Goal: Find specific page/section: Find specific page/section

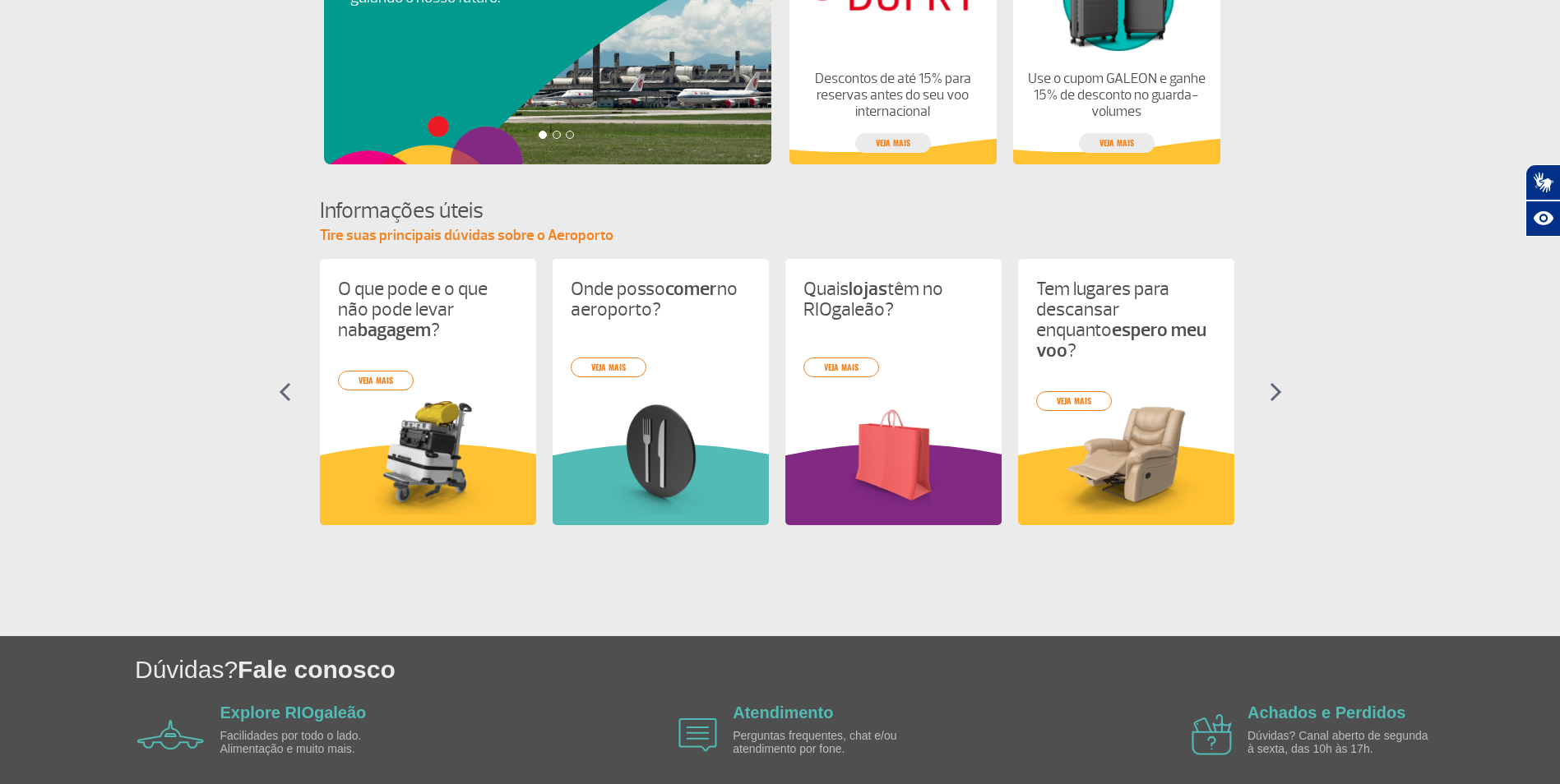
scroll to position [575, 0]
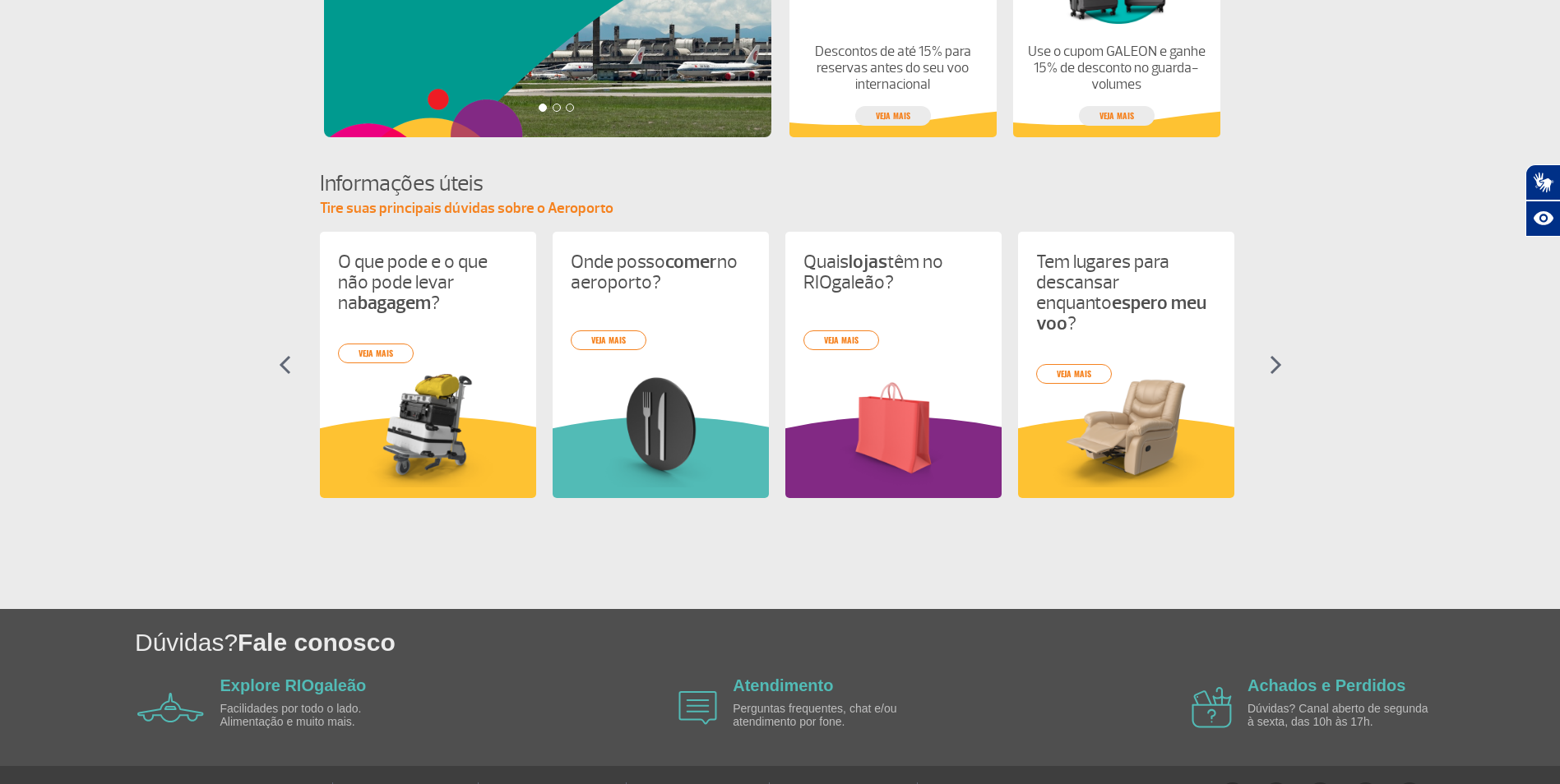
click at [1274, 364] on img at bounding box center [1275, 365] width 12 height 20
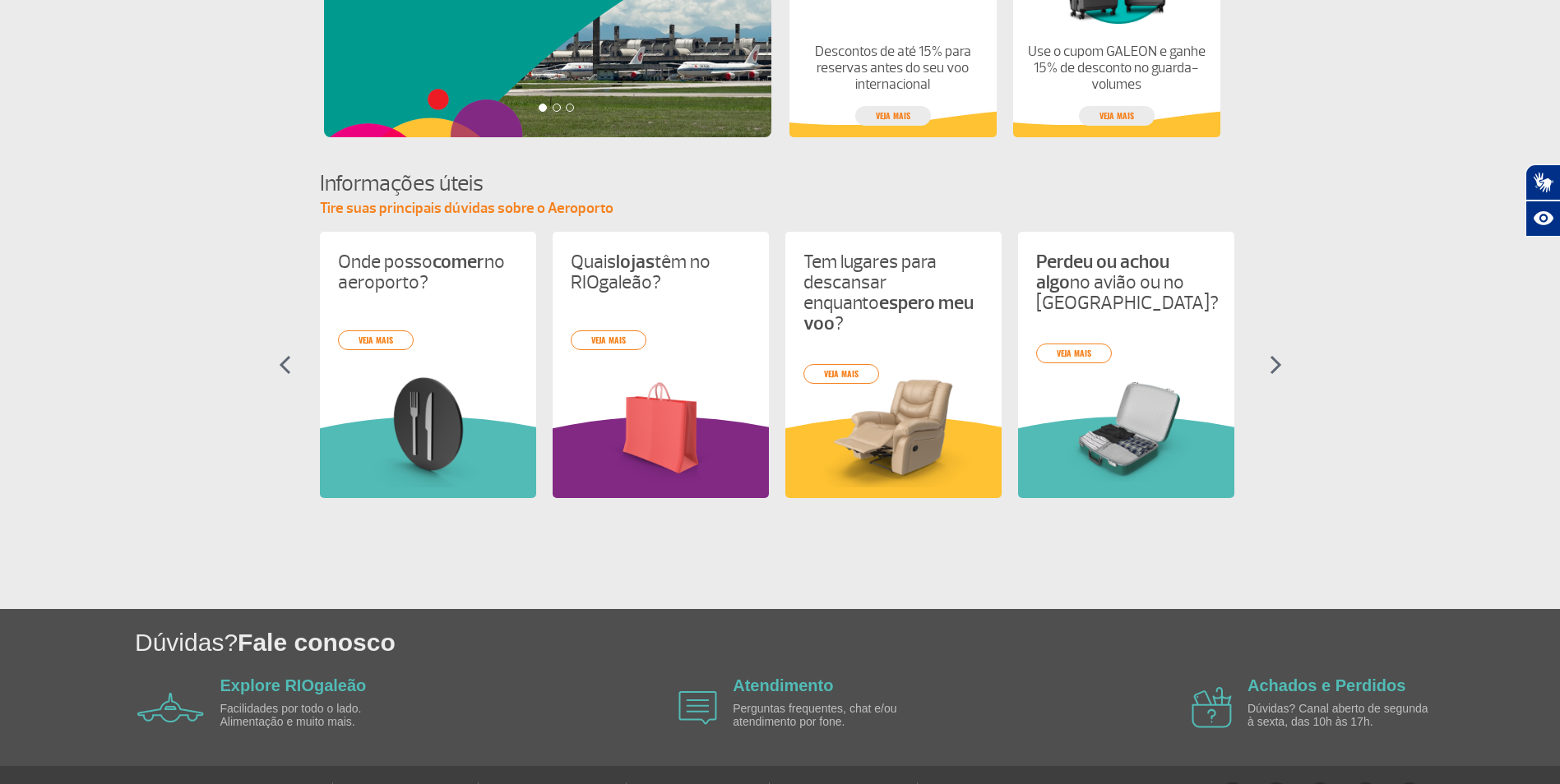
click at [1274, 364] on img at bounding box center [1275, 365] width 12 height 20
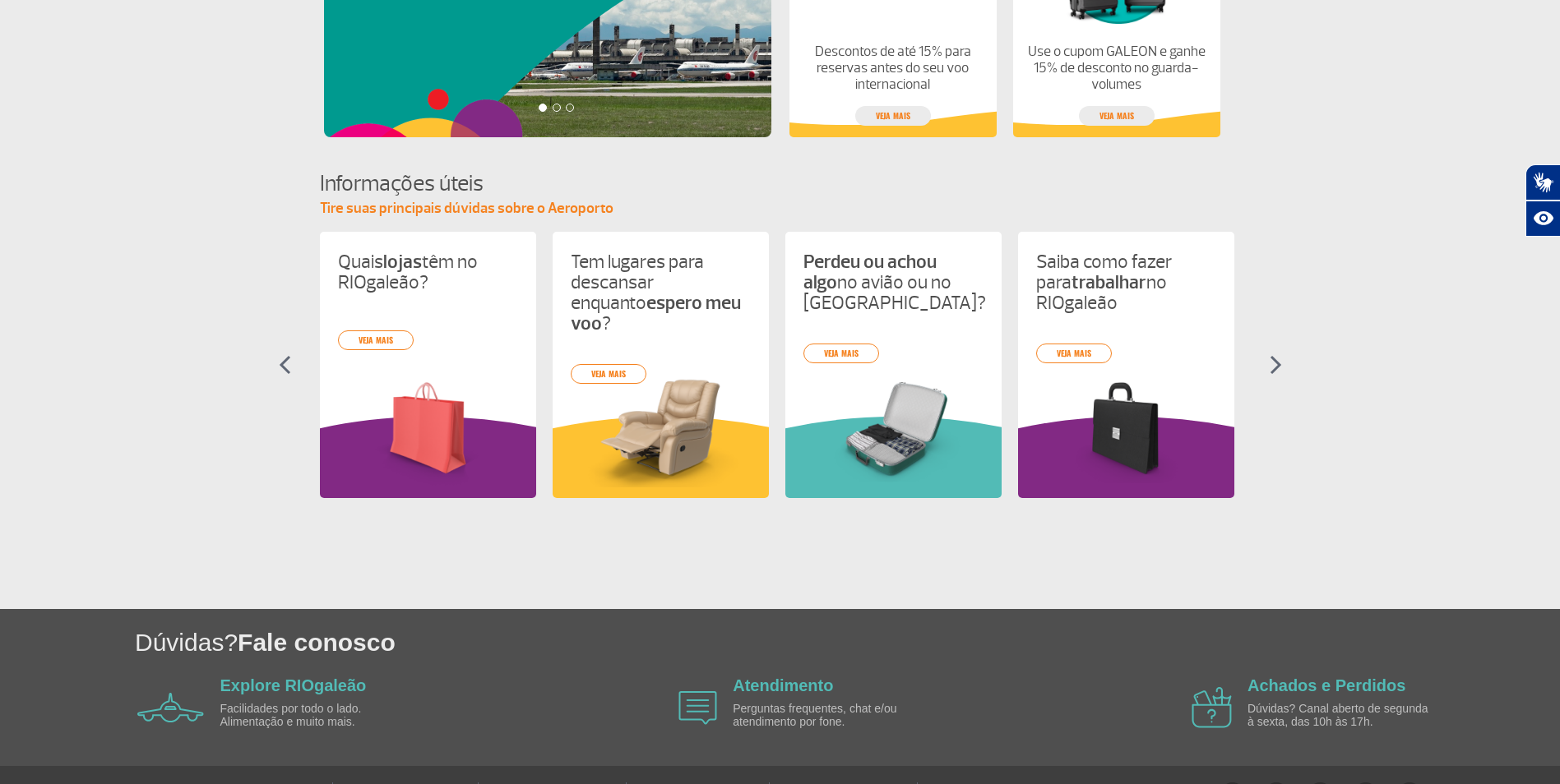
click at [1274, 364] on img at bounding box center [1275, 365] width 12 height 20
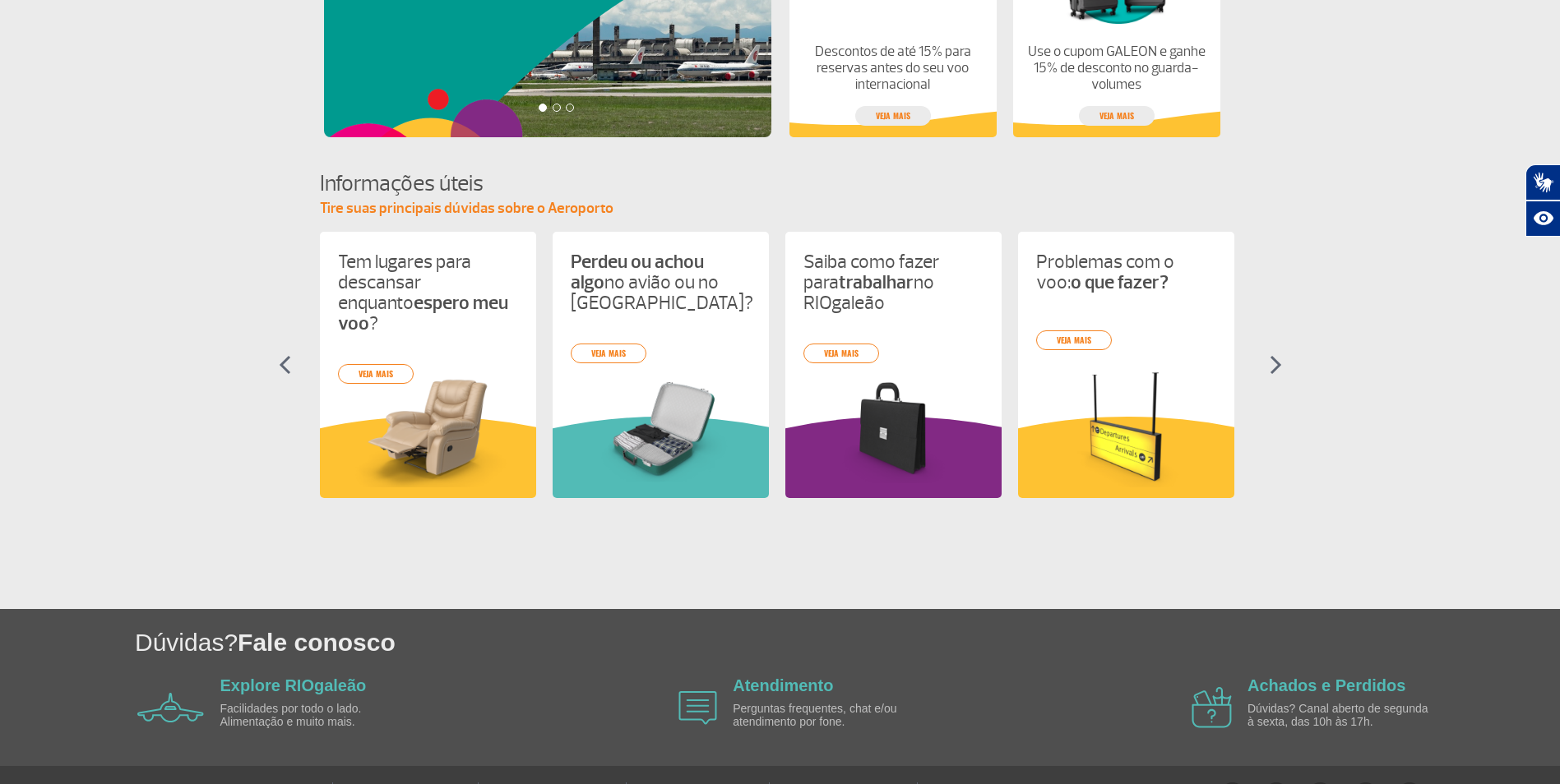
click at [1274, 364] on img at bounding box center [1275, 365] width 12 height 20
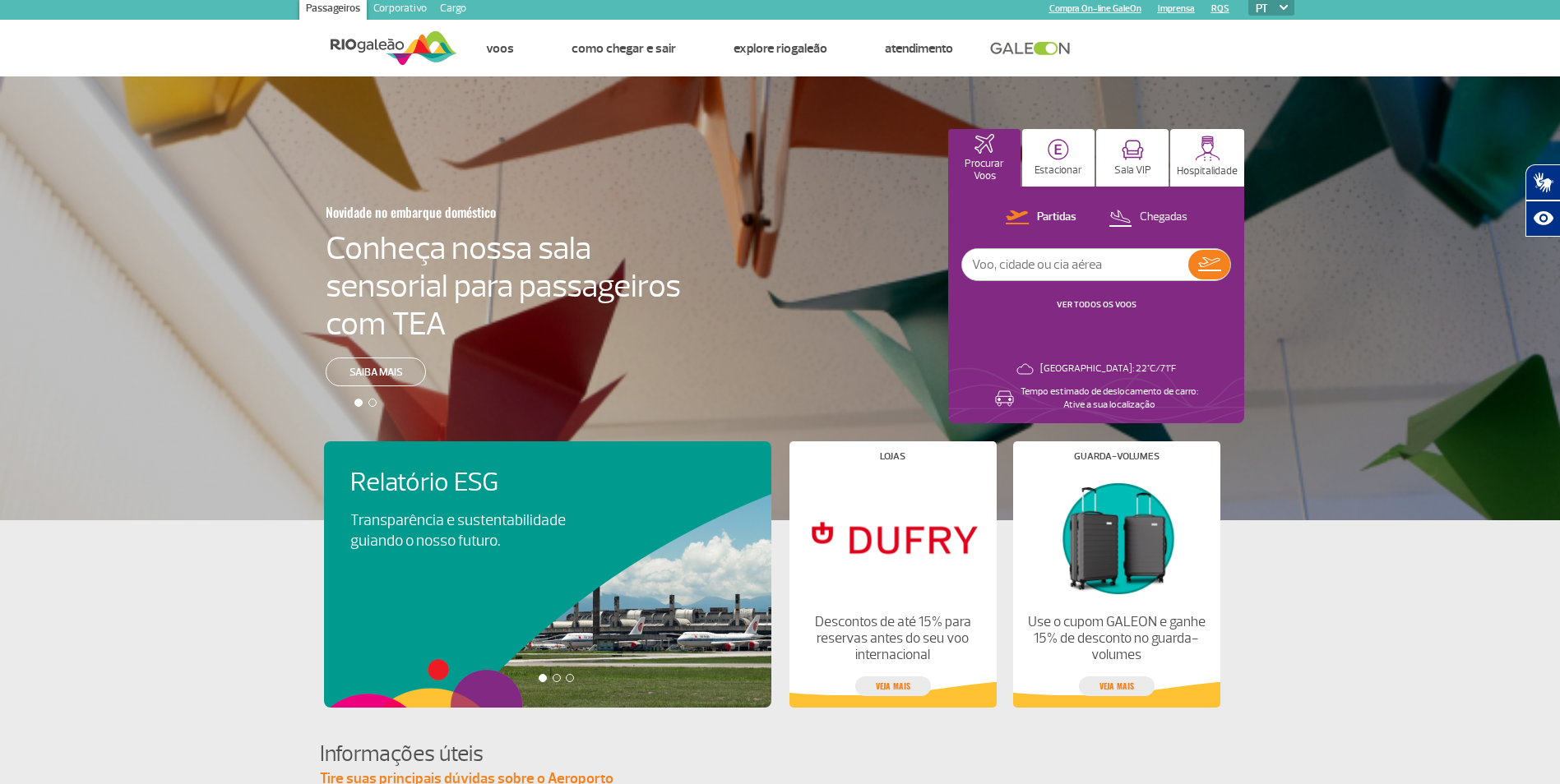
scroll to position [0, 0]
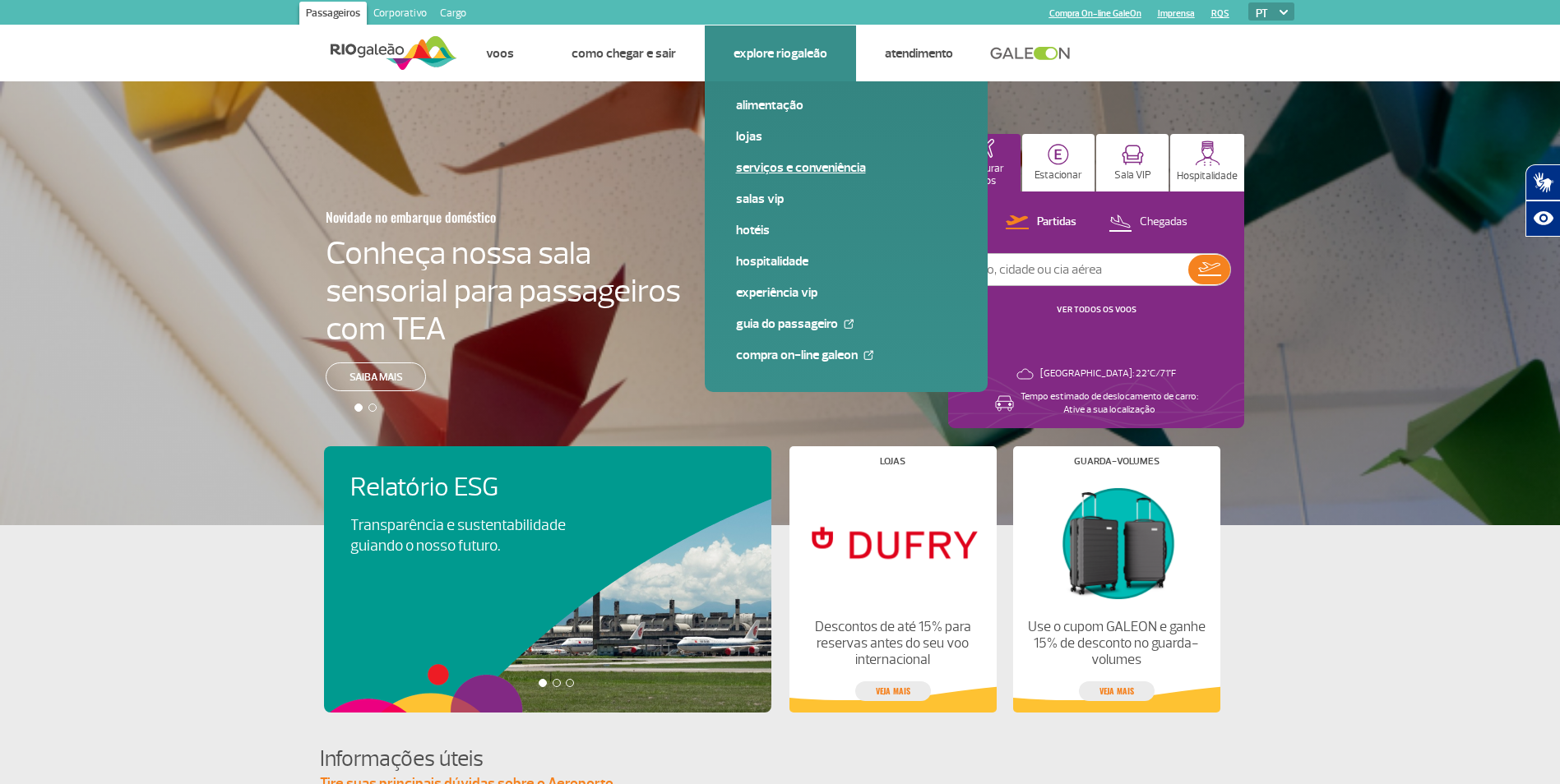
click at [777, 163] on link "Serviços e Conveniência" at bounding box center [845, 167] width 220 height 18
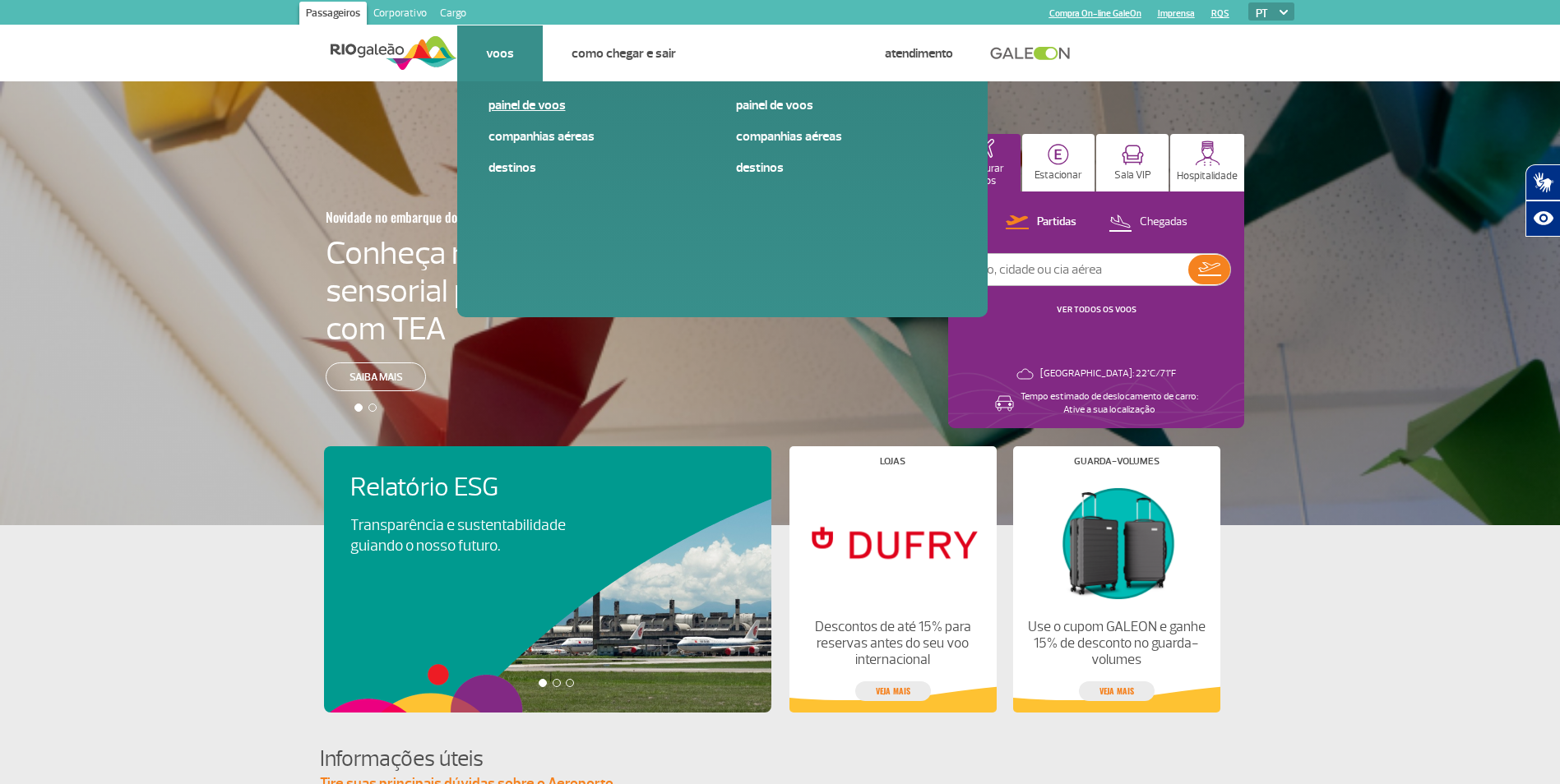
click at [521, 96] on link "Painel de voos" at bounding box center [598, 105] width 220 height 18
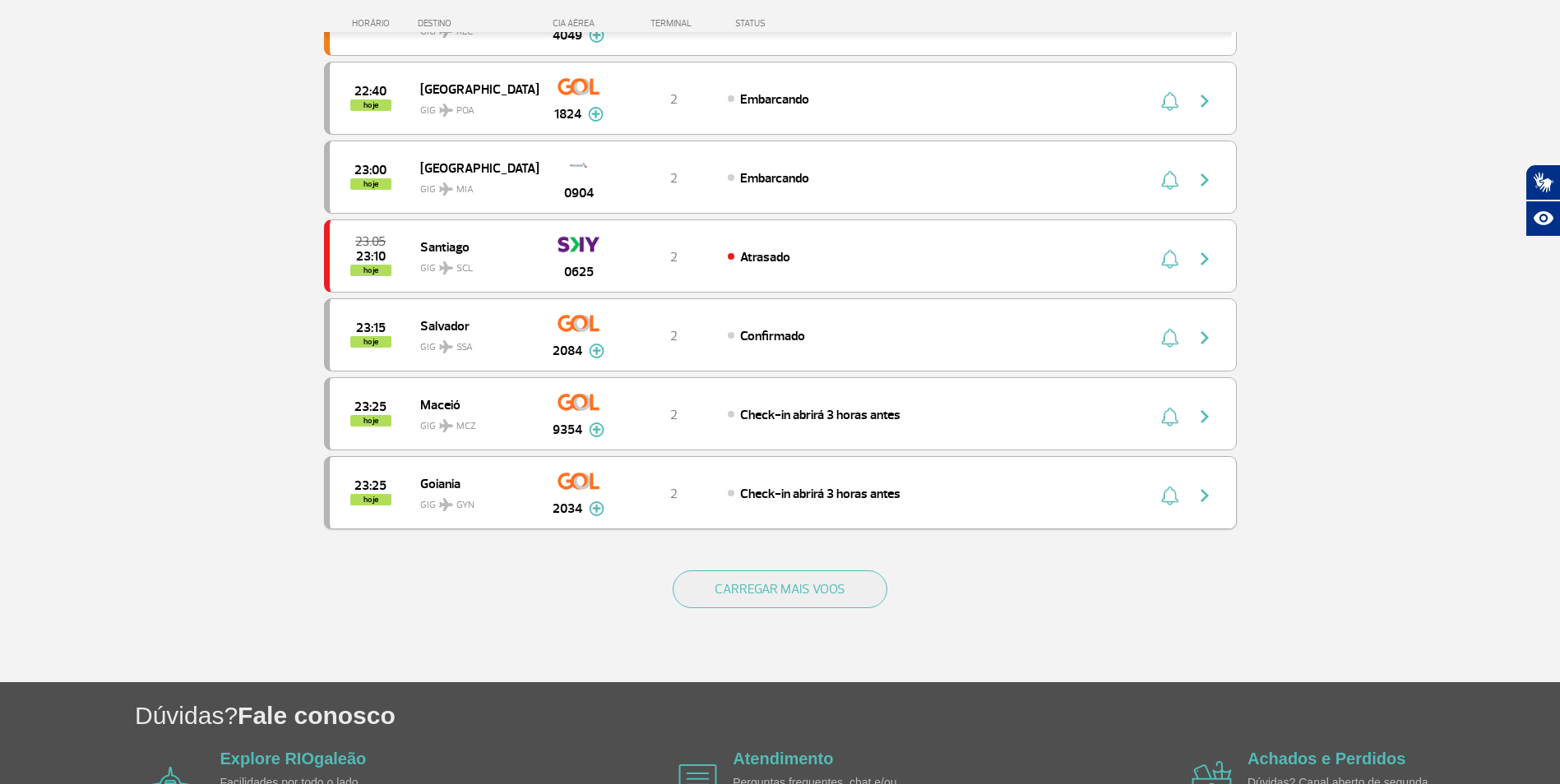
scroll to position [1354, 0]
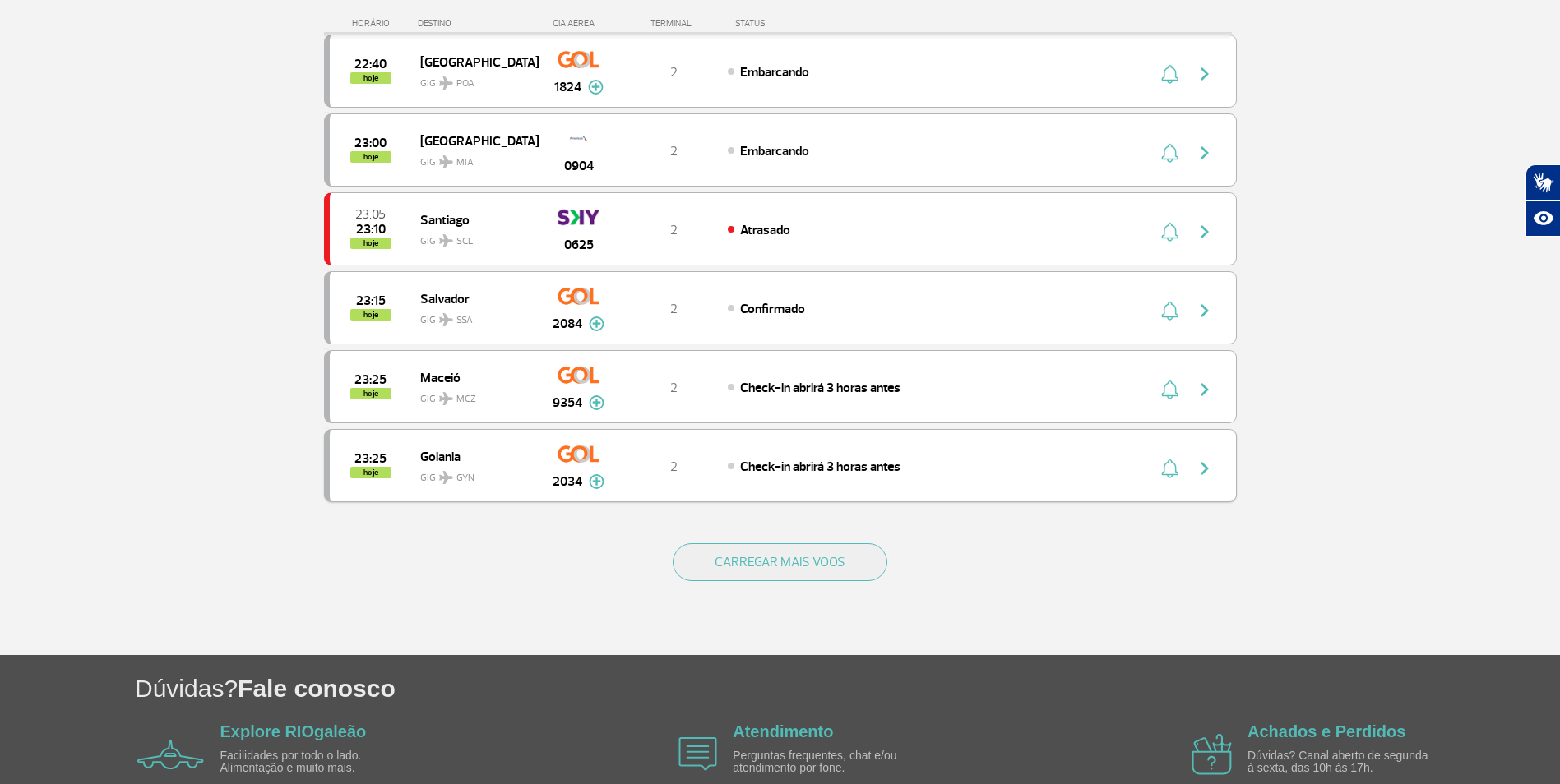
click at [843, 564] on button "CARREGAR MAIS VOOS" at bounding box center [780, 562] width 214 height 38
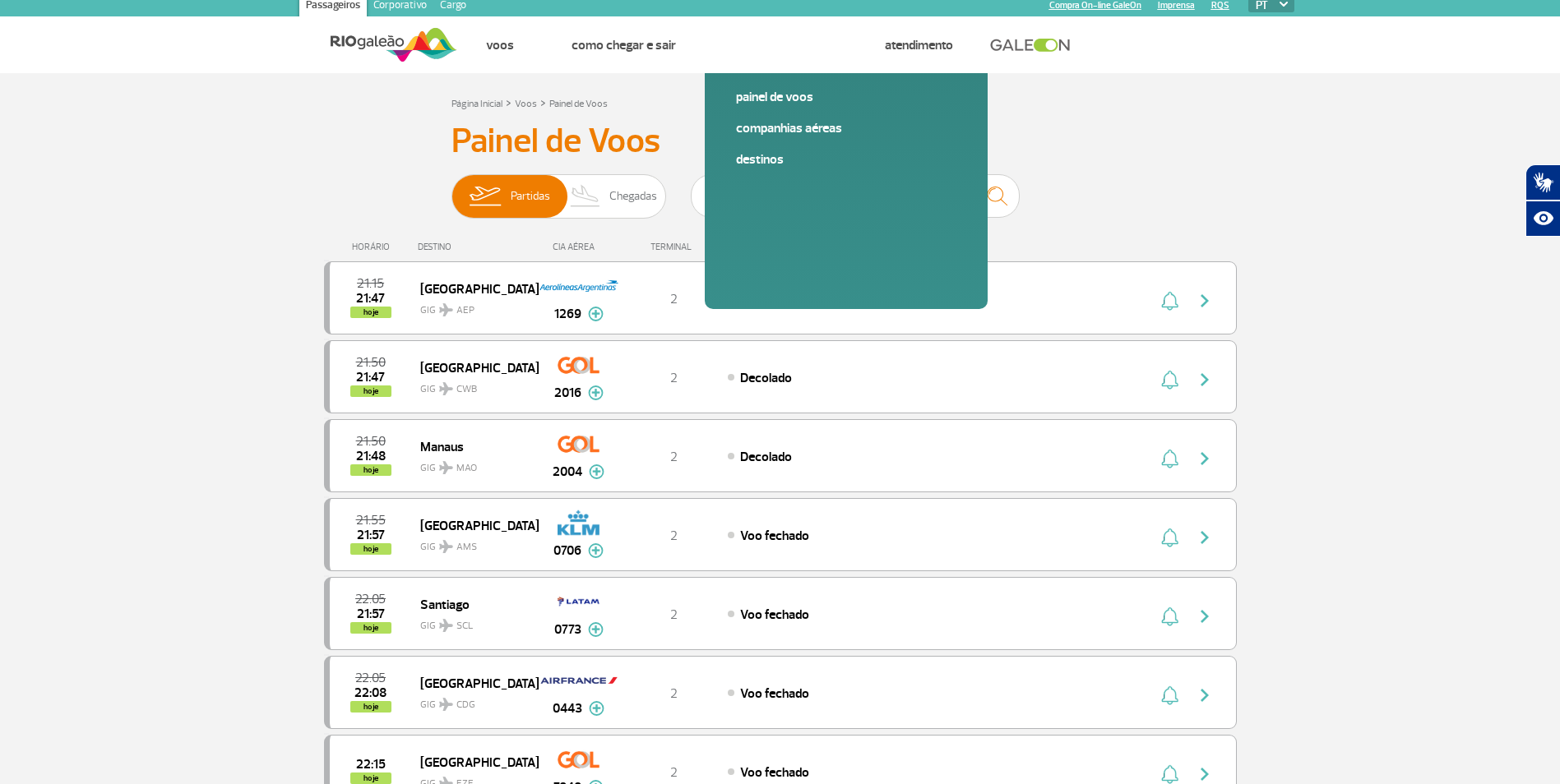
scroll to position [0, 0]
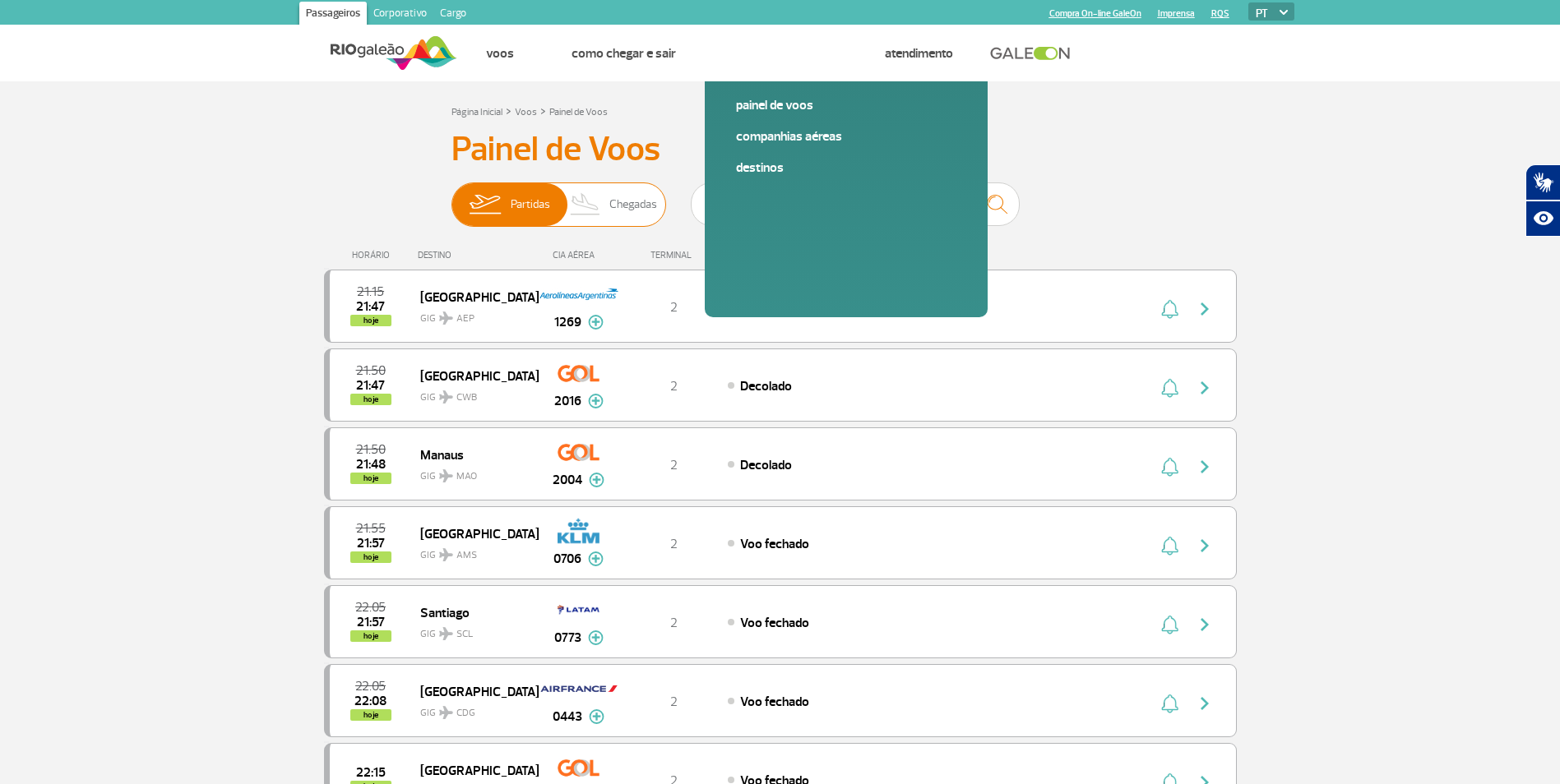
click at [603, 198] on img at bounding box center [585, 204] width 49 height 43
click at [452, 196] on input "Partidas Chegadas" at bounding box center [452, 196] width 0 height 0
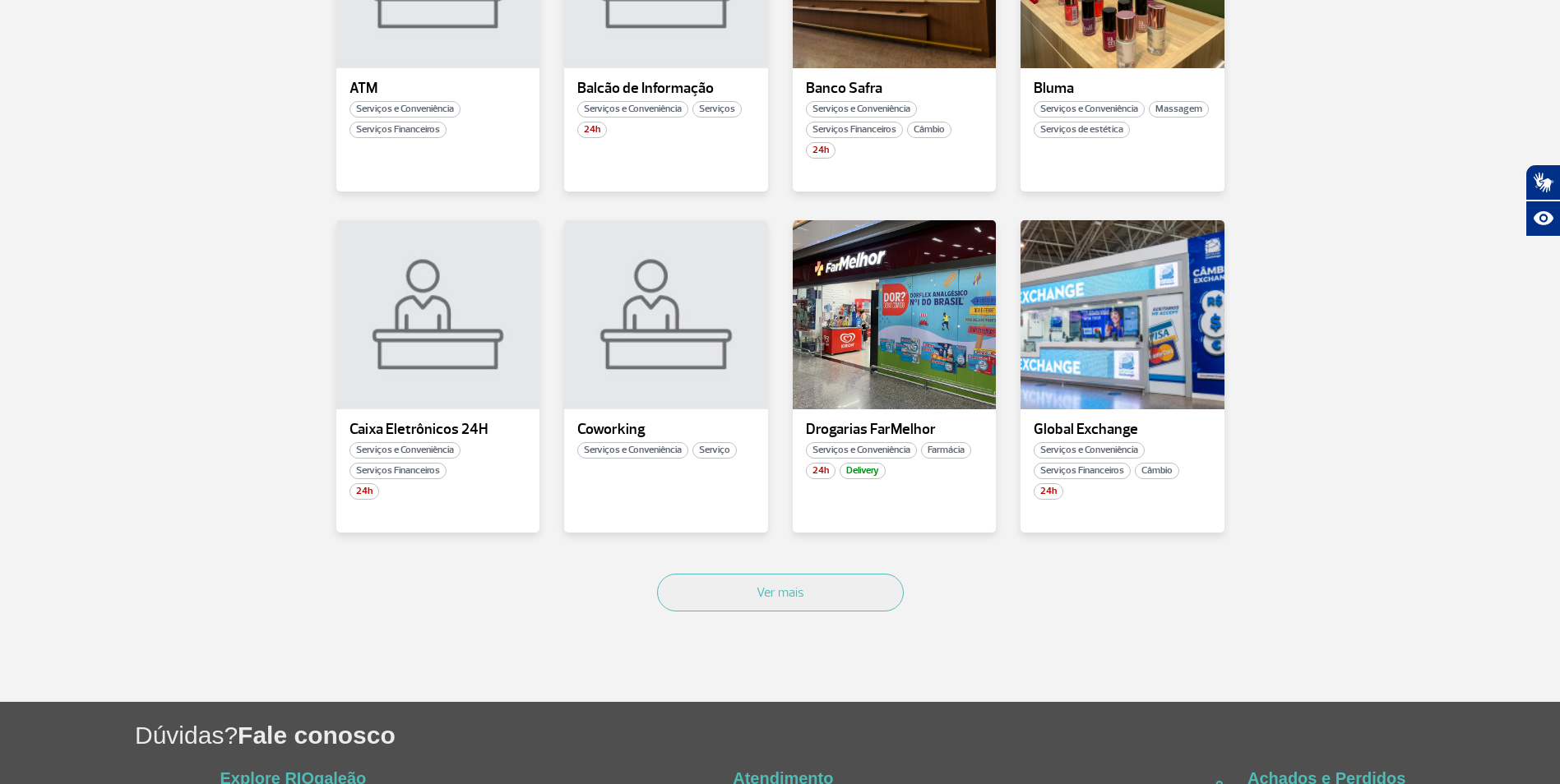
scroll to position [822, 0]
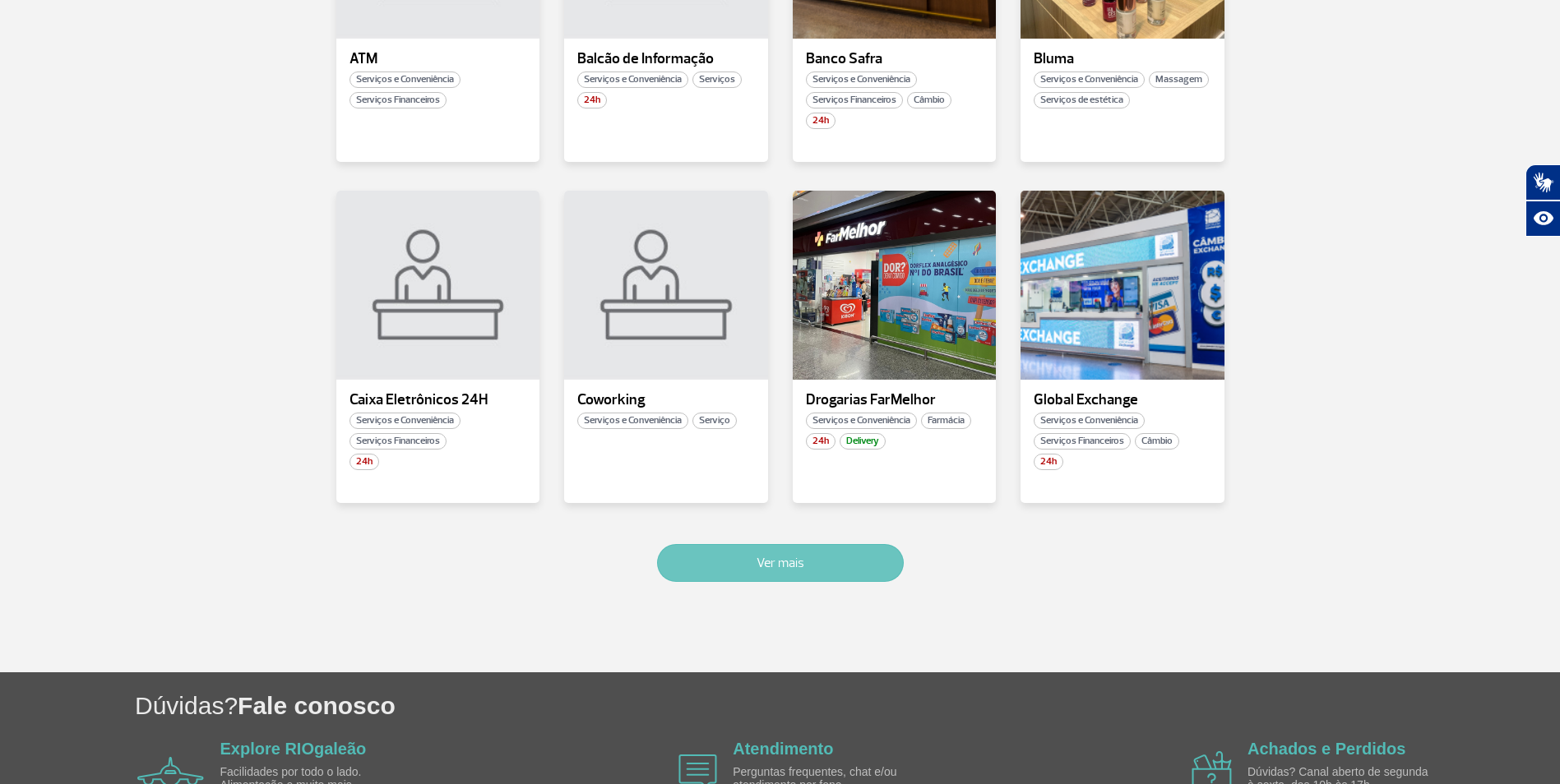
click at [809, 566] on button "Ver mais" at bounding box center [780, 563] width 246 height 38
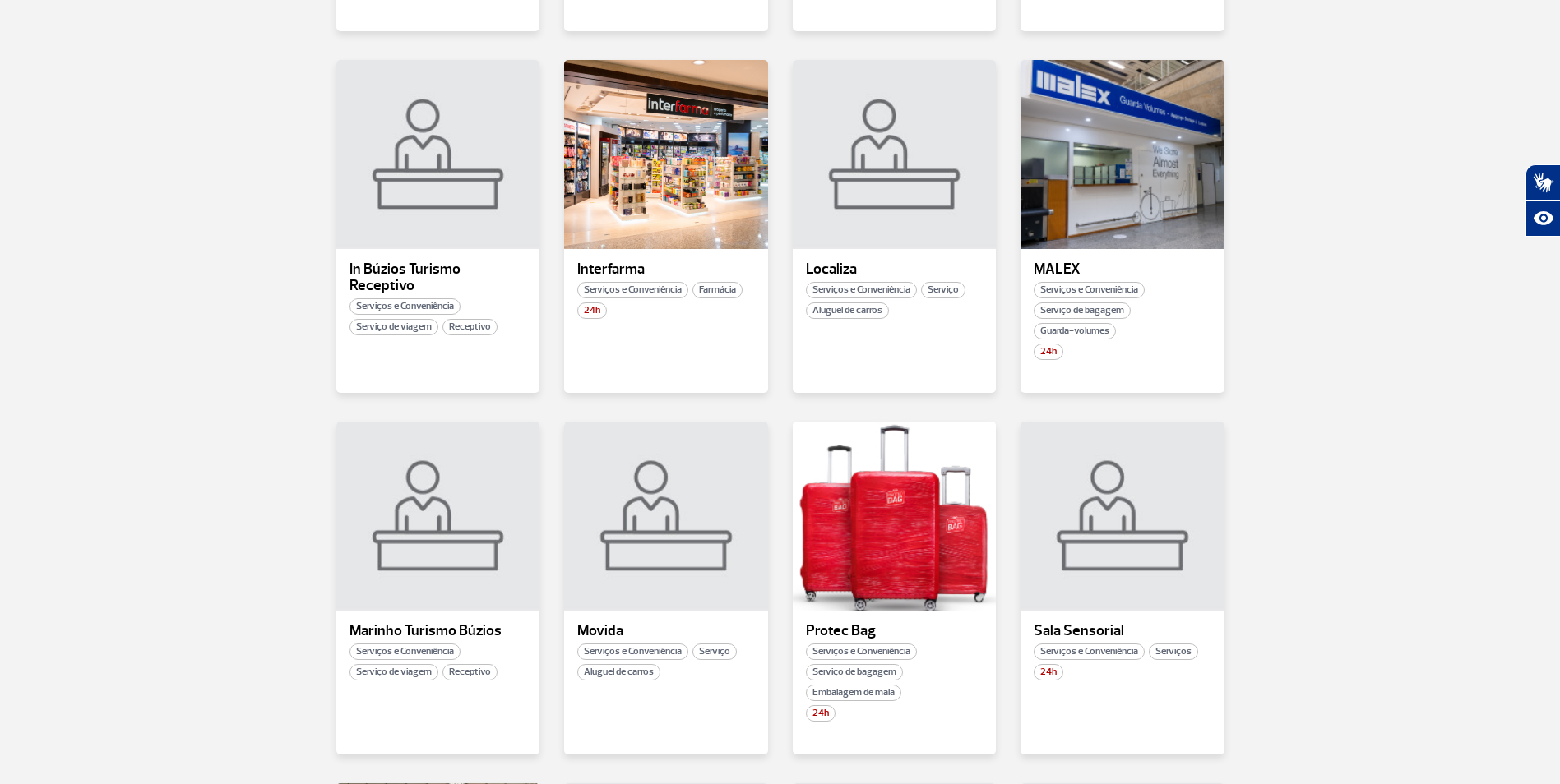
scroll to position [1290, 0]
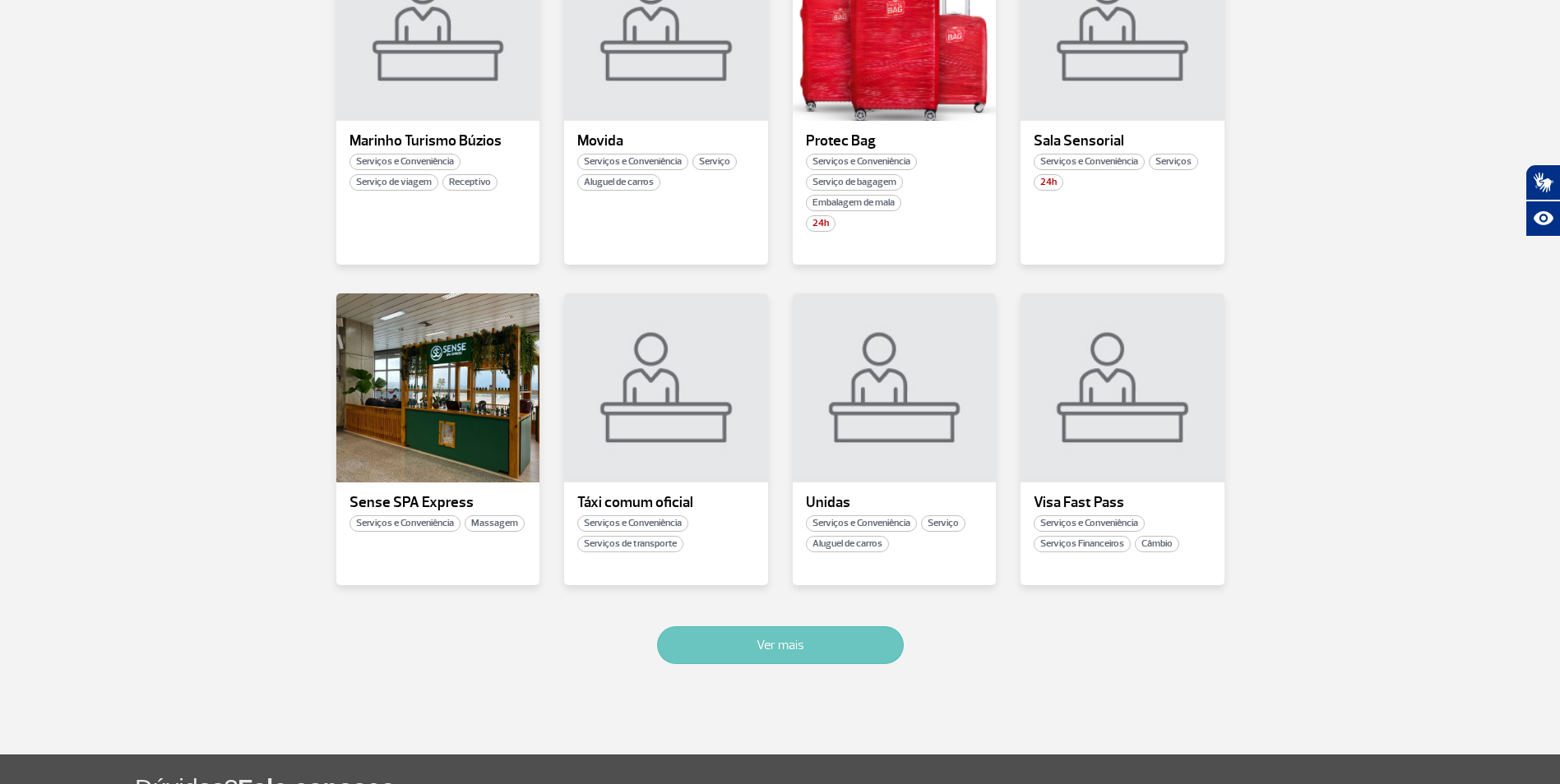
click at [809, 631] on button "Ver mais" at bounding box center [780, 645] width 246 height 38
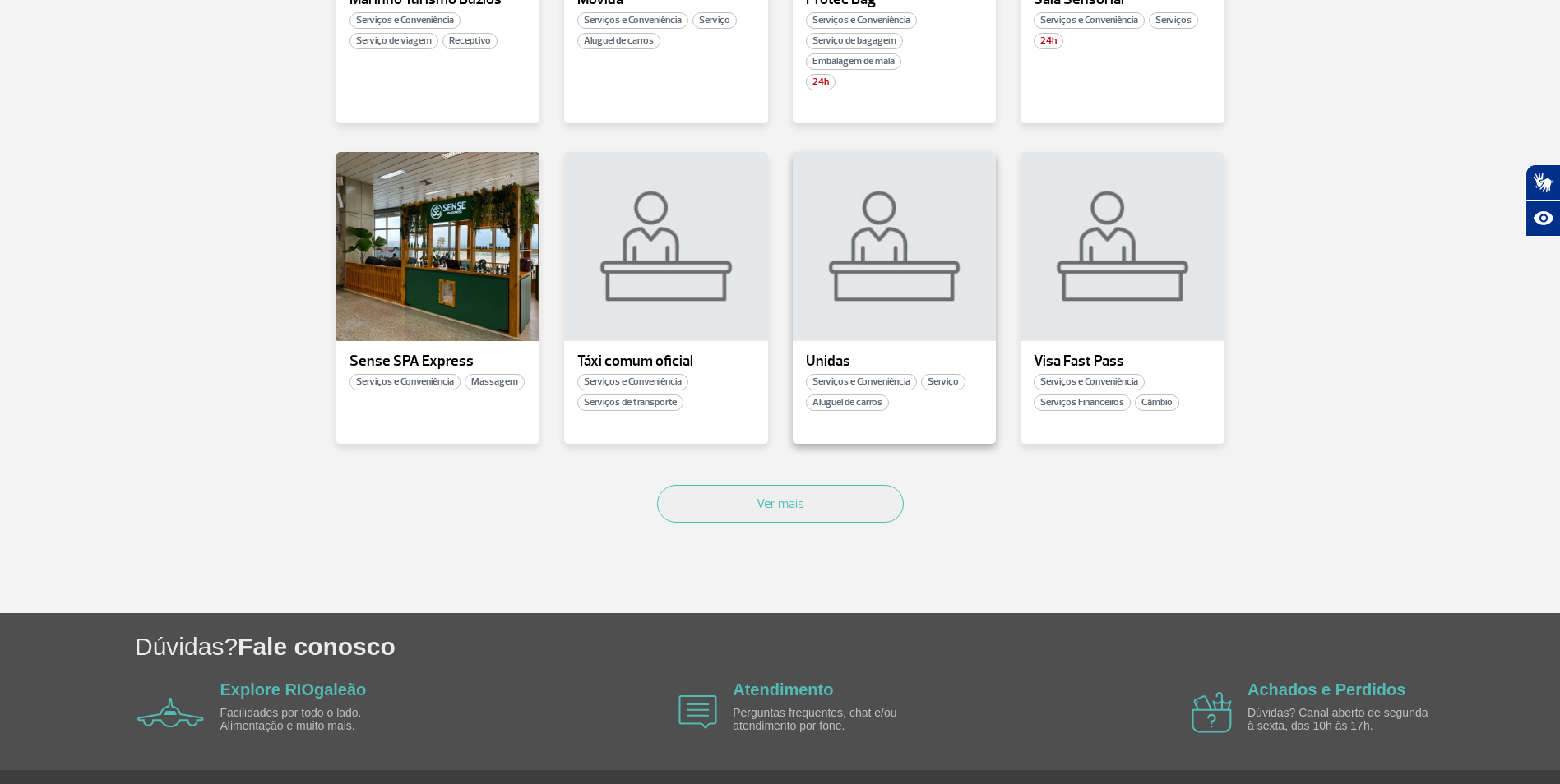
scroll to position [1948, 0]
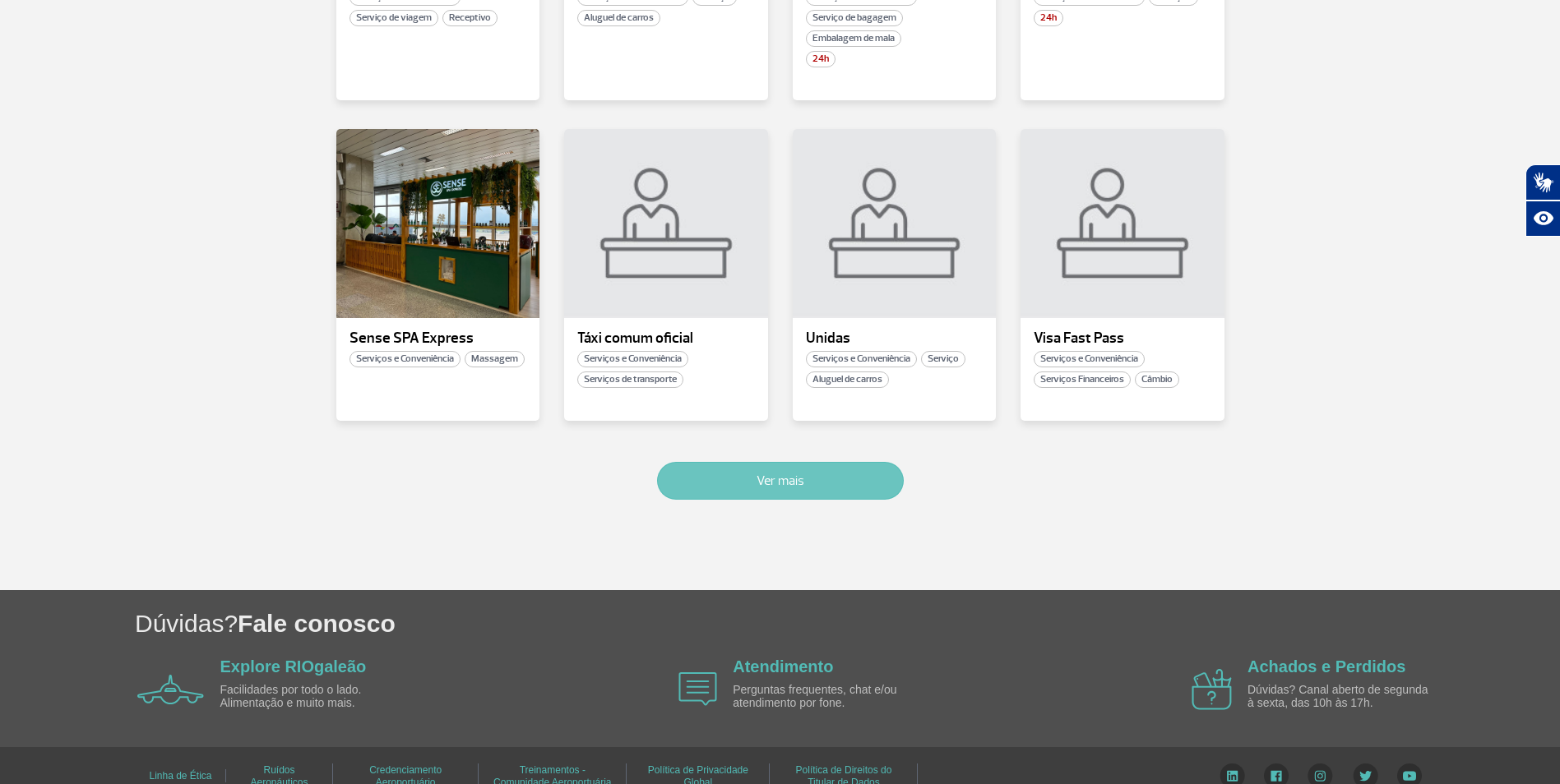
click at [814, 491] on button "Ver mais" at bounding box center [780, 481] width 246 height 38
click at [831, 481] on button "Ver mais" at bounding box center [780, 481] width 246 height 38
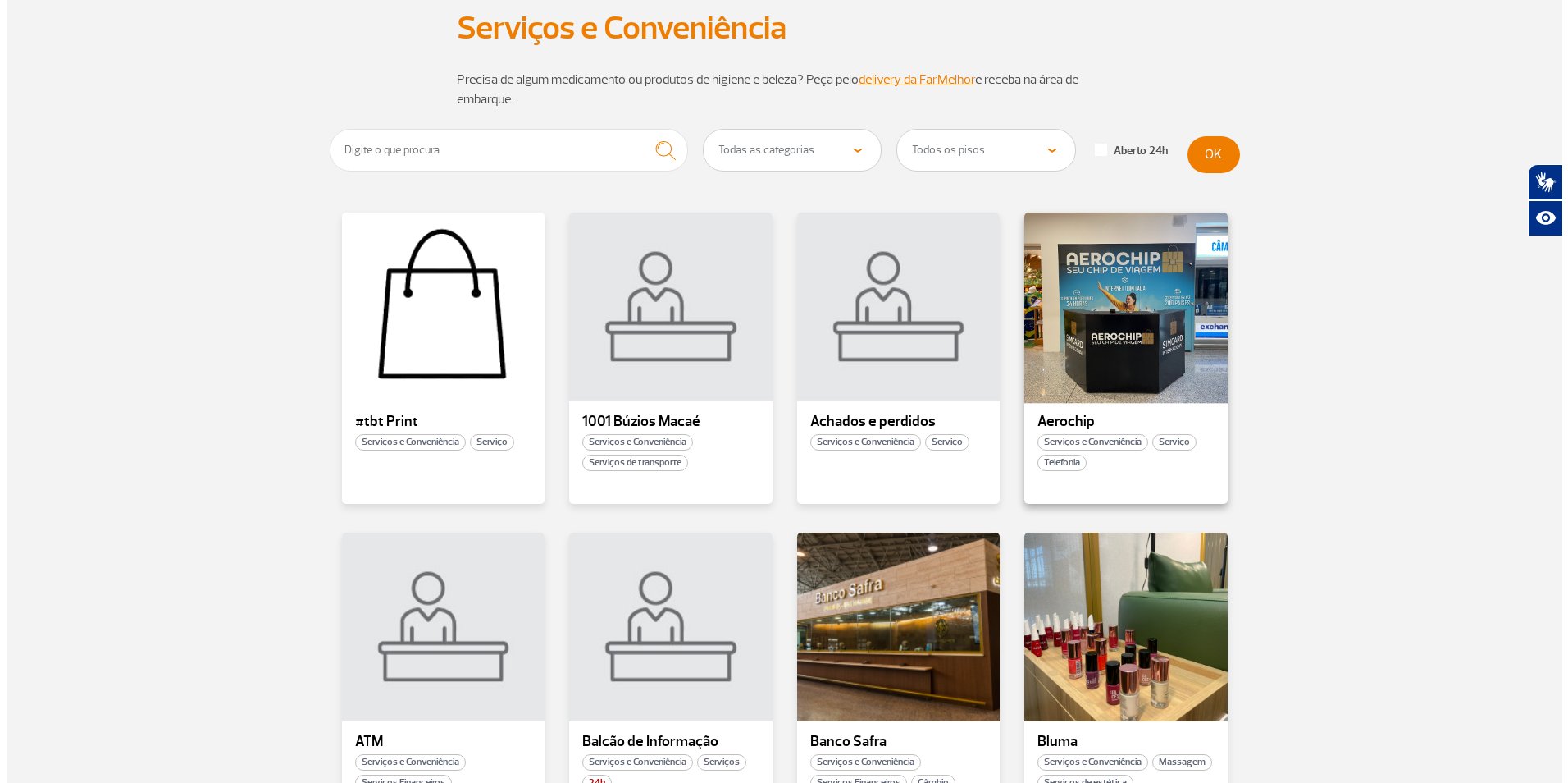
scroll to position [0, 0]
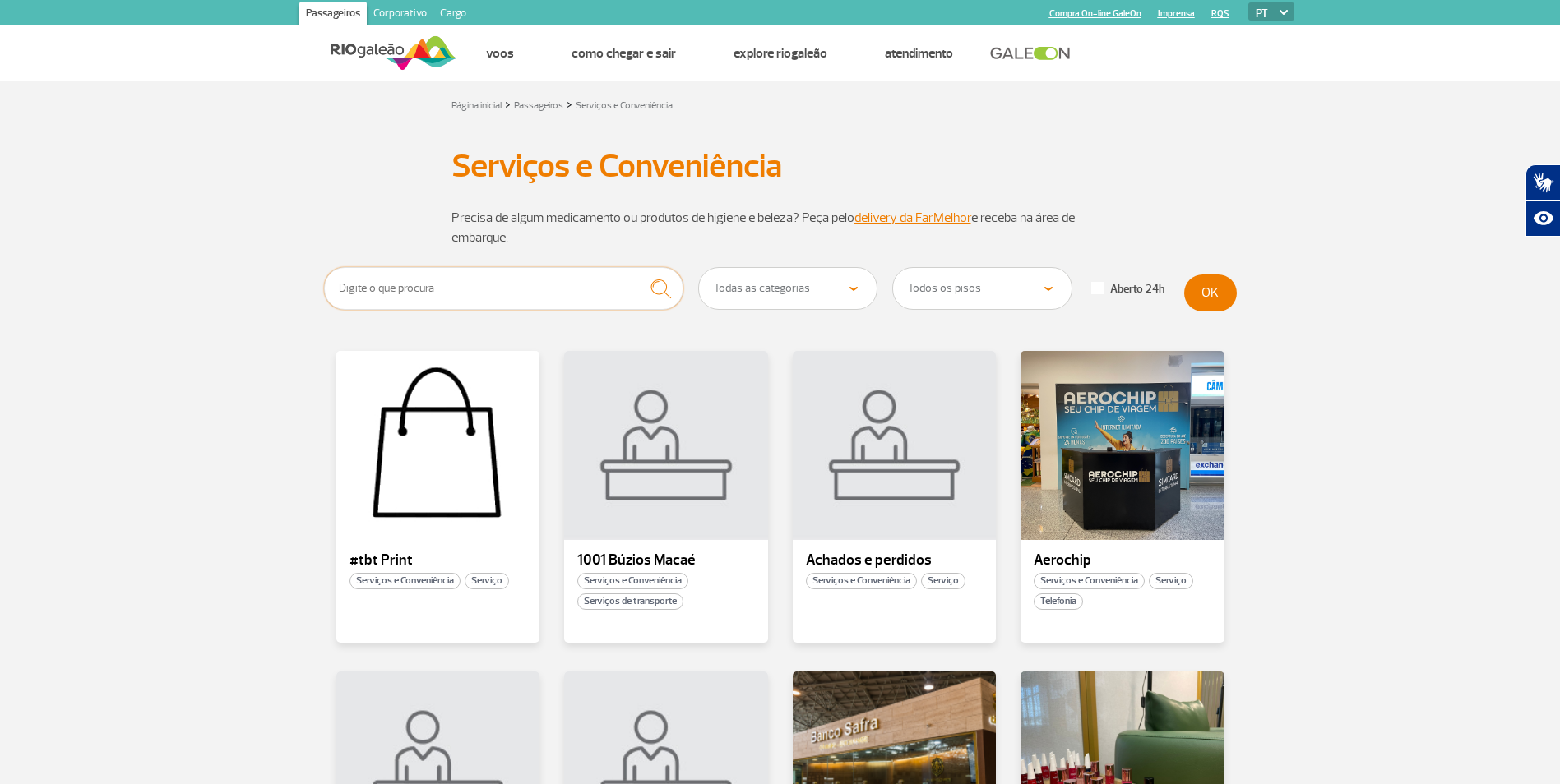
click at [372, 297] on input "text" at bounding box center [503, 288] width 360 height 43
click at [638, 267] on button "submit" at bounding box center [660, 289] width 45 height 44
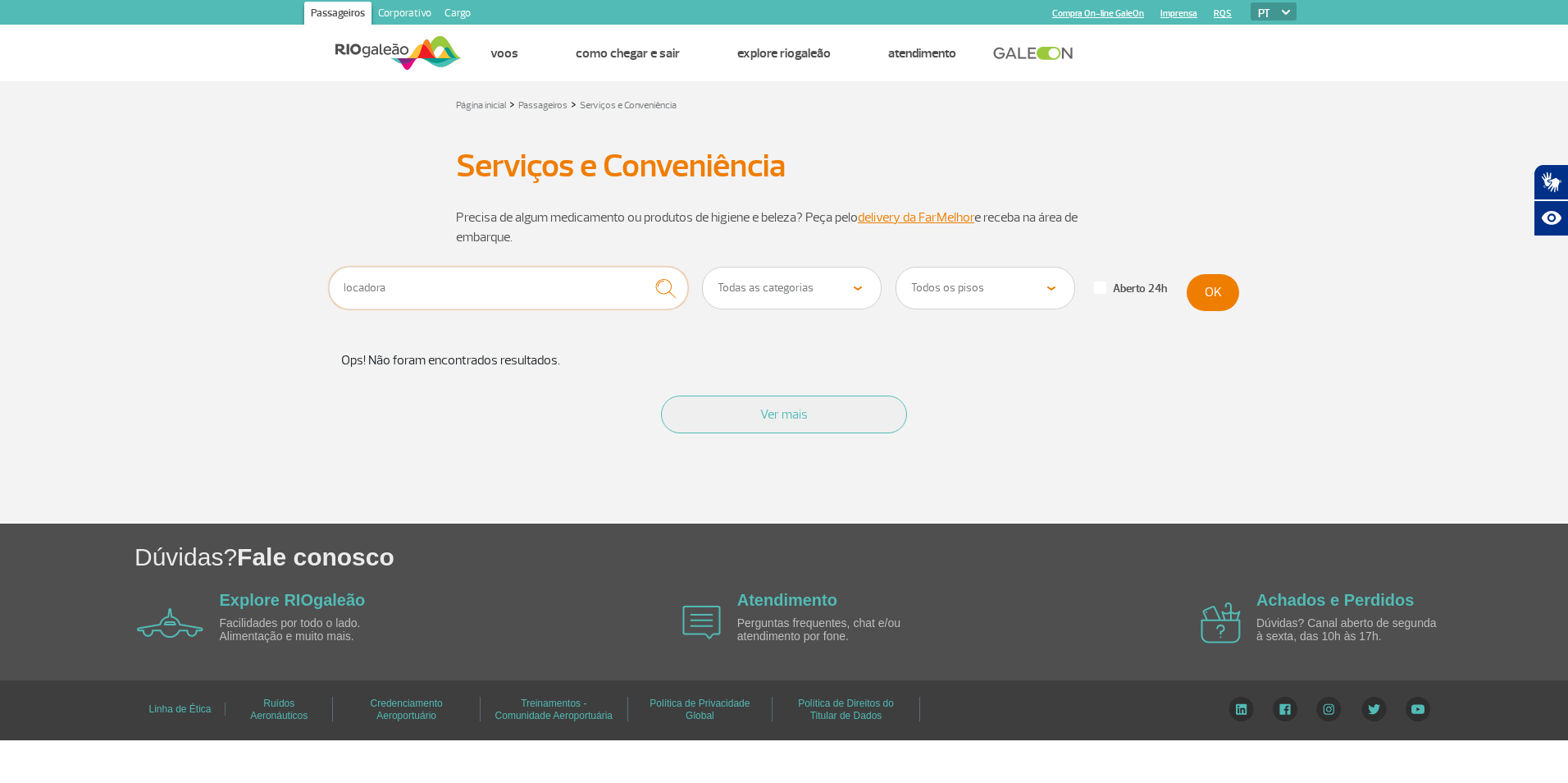
drag, startPoint x: 411, startPoint y: 294, endPoint x: 170, endPoint y: 305, distance: 241.3
click at [170, 305] on section "locadora Todas as categorias Conveniência Serviços Financeiros Farmácia Massage…" at bounding box center [784, 395] width 1568 height 257
type input "a"
click at [643, 267] on button "submit" at bounding box center [665, 289] width 45 height 44
drag, startPoint x: 520, startPoint y: 283, endPoint x: 308, endPoint y: 283, distance: 212.0
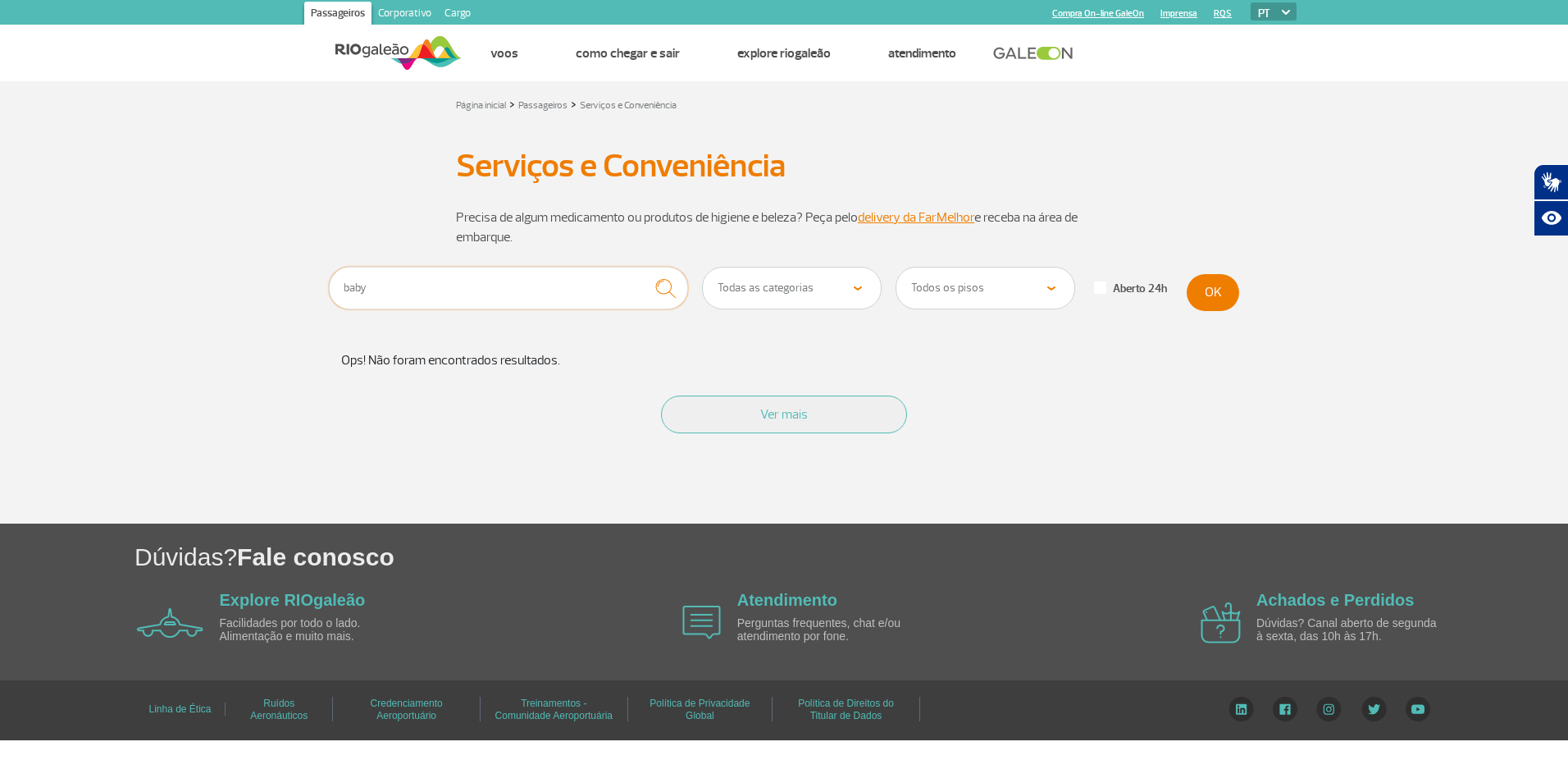
click at [308, 283] on section "baby Todas as categorias Conveniência Serviços Financeiros Farmácia Massagem Se…" at bounding box center [784, 395] width 1568 height 257
type input "cadeirinha"
click at [643, 267] on button "submit" at bounding box center [665, 289] width 45 height 44
